Goal: Task Accomplishment & Management: Use online tool/utility

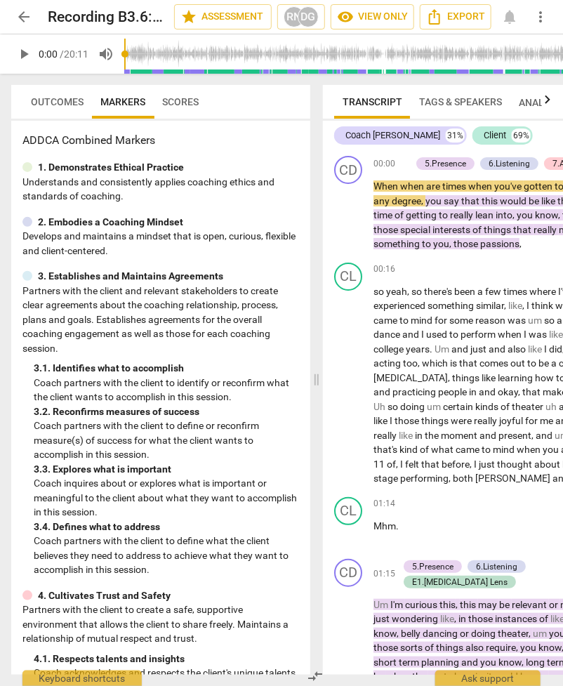
click at [21, 21] on span "arrow_back" at bounding box center [23, 16] width 17 height 17
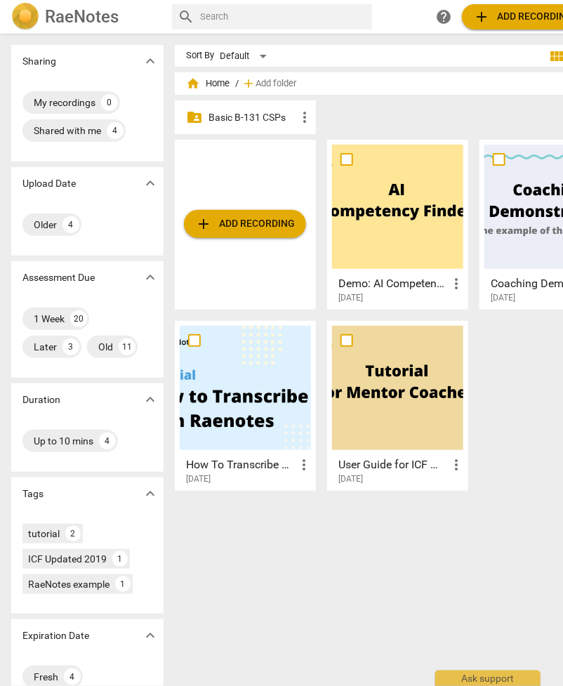
click at [244, 115] on p "Basic B-131 CSPs" at bounding box center [253, 117] width 88 height 15
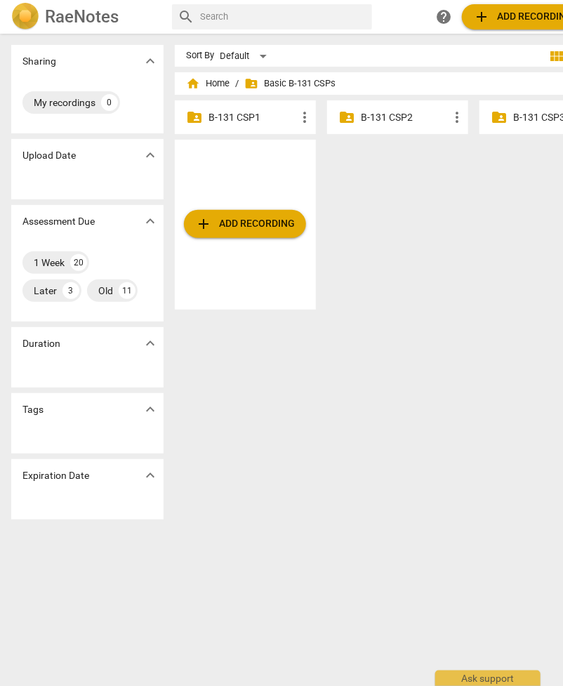
click at [416, 120] on p "B-131 CSP2" at bounding box center [405, 117] width 88 height 15
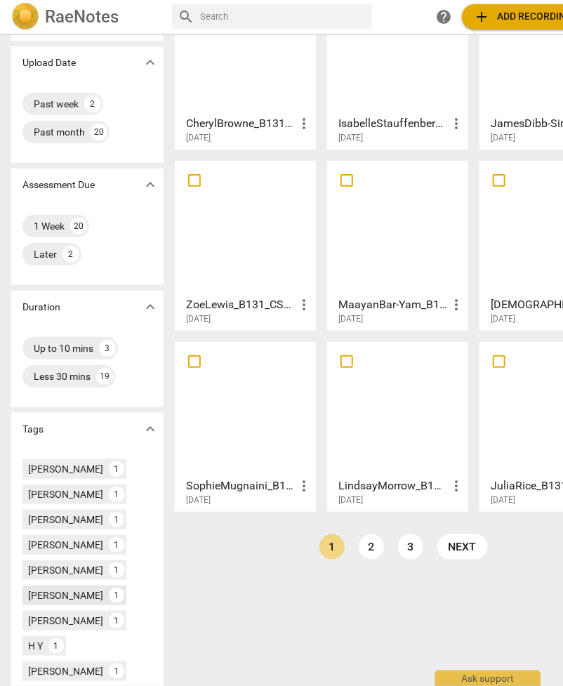
scroll to position [140, 0]
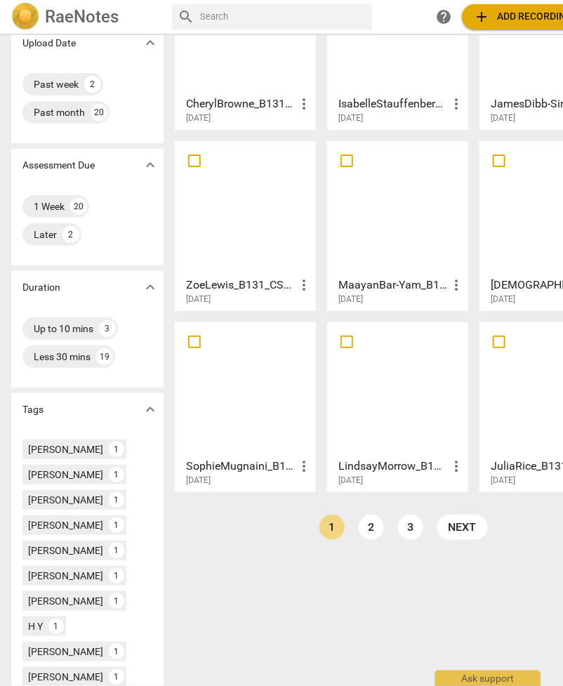
click at [64, 570] on div "[PERSON_NAME]" at bounding box center [65, 576] width 75 height 14
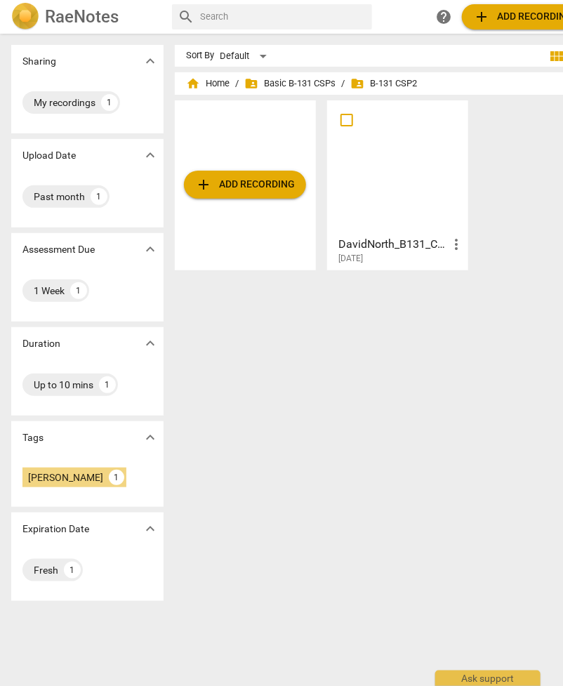
click at [391, 120] on div at bounding box center [397, 167] width 131 height 124
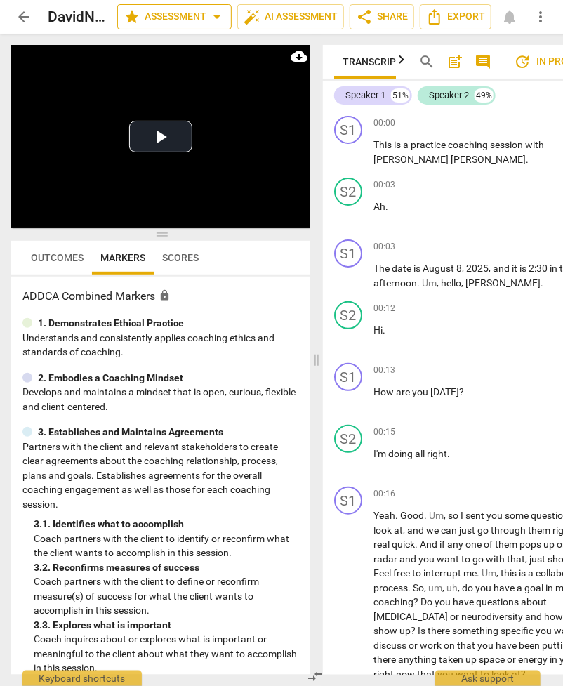
click at [192, 18] on span "star Assessment arrow_drop_down" at bounding box center [175, 16] width 102 height 17
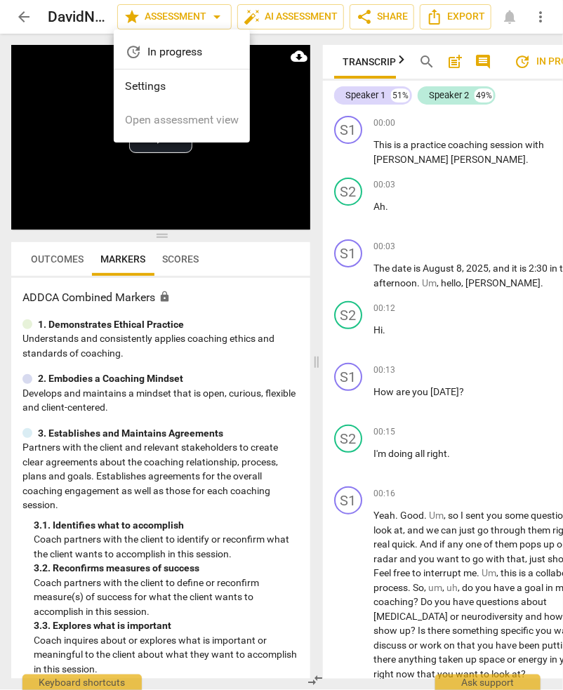
click at [193, 51] on div "update In progress" at bounding box center [182, 52] width 136 height 34
click at [194, 59] on div "update In progress" at bounding box center [182, 52] width 136 height 34
click at [315, 443] on div at bounding box center [281, 345] width 563 height 690
